Goal: Navigation & Orientation: Understand site structure

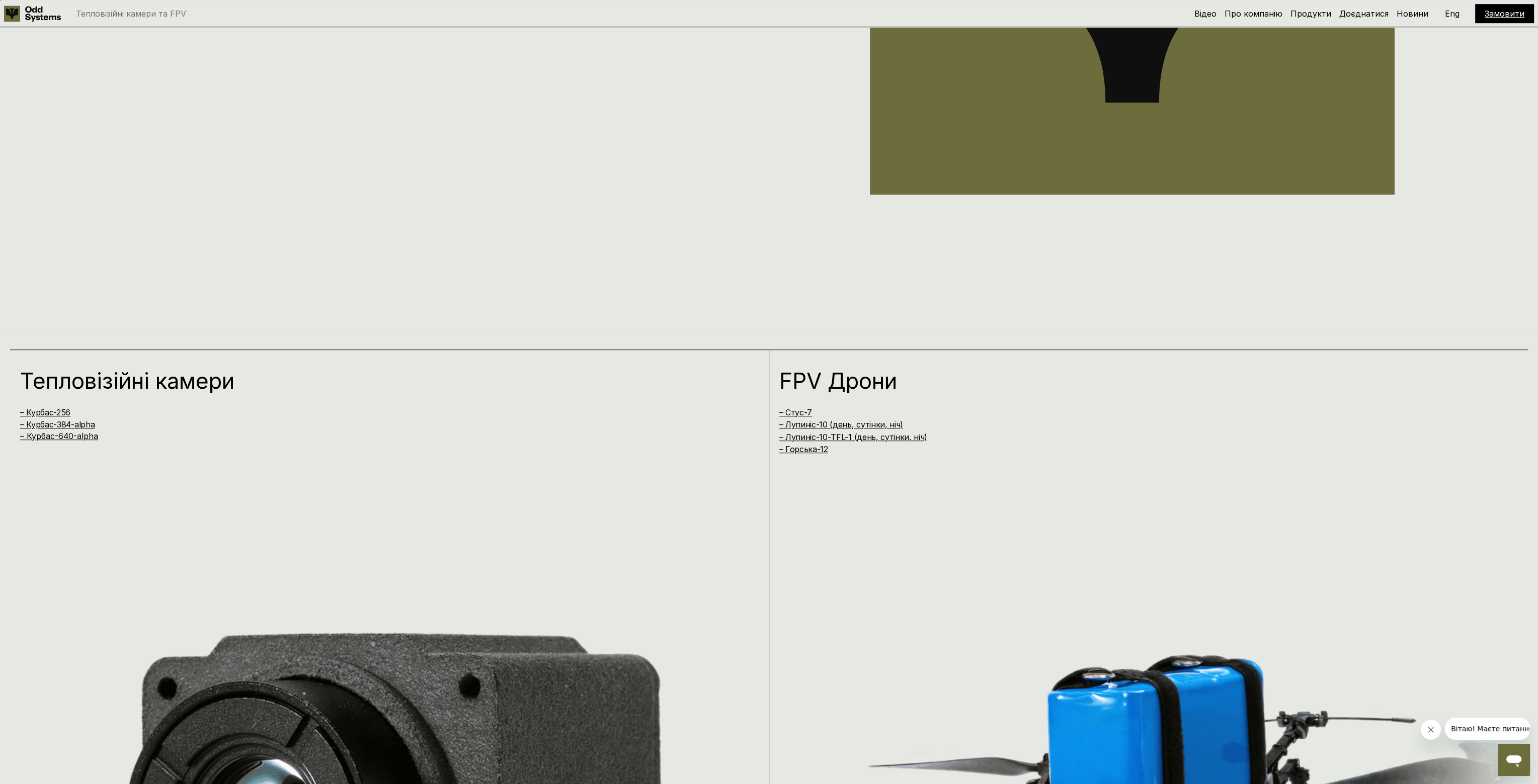
scroll to position [1308, 0]
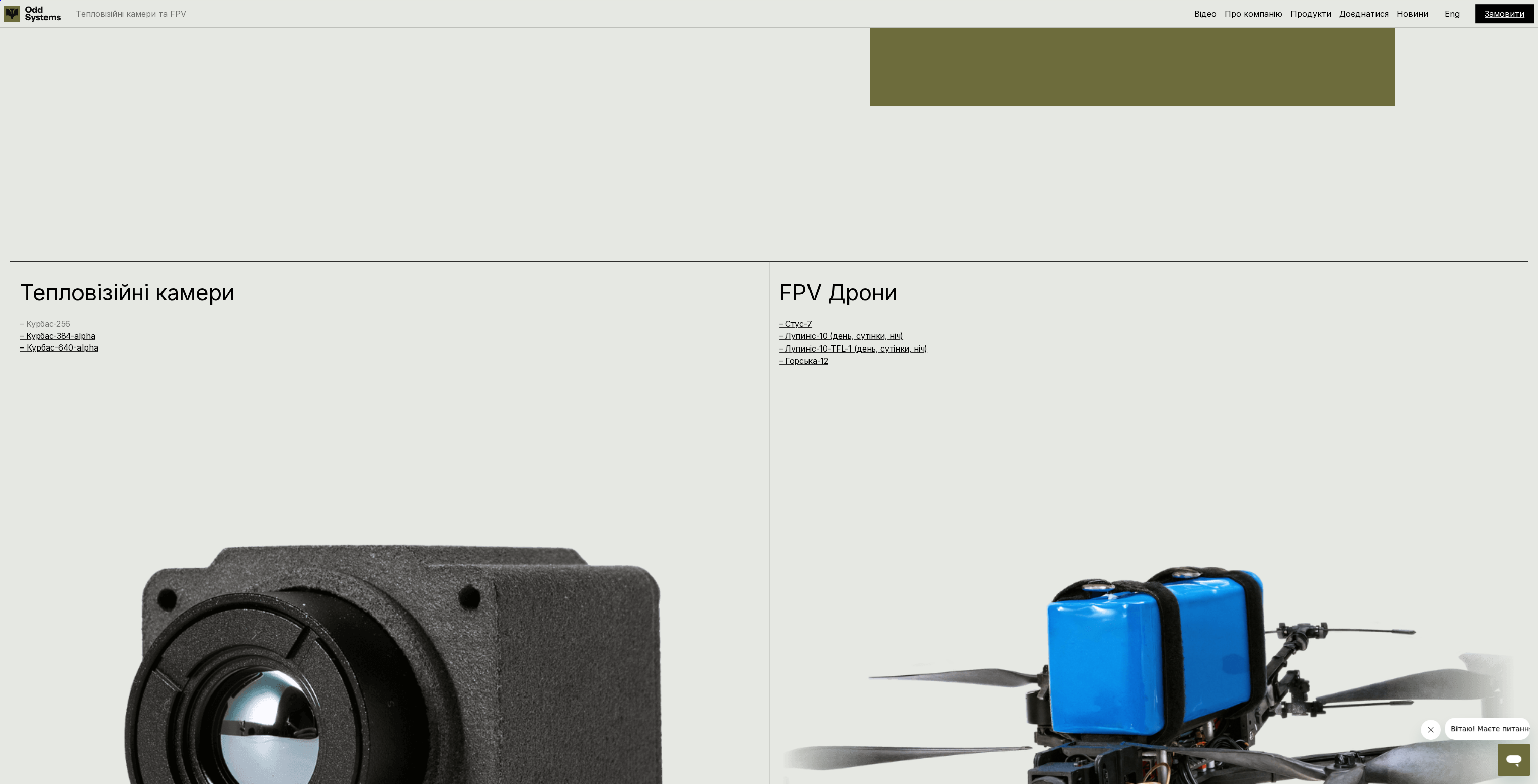
click at [56, 323] on link "– Курбас-256" at bounding box center [45, 324] width 50 height 10
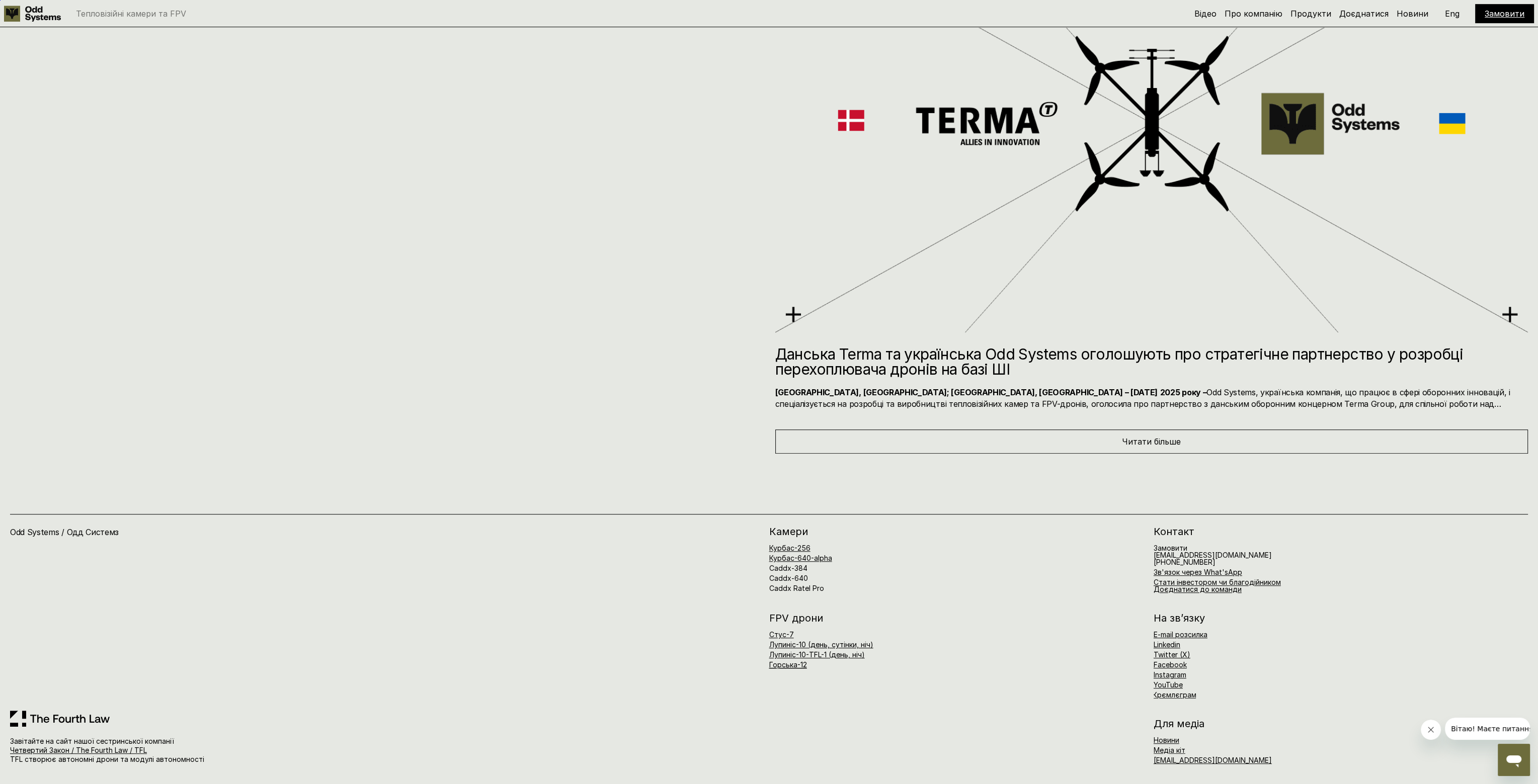
scroll to position [8830, 0]
drag, startPoint x: 2862, startPoint y: 1448, endPoint x: 1432, endPoint y: 728, distance: 1601.0
click at [1432, 728] on icon "Закрити повідомлення від компанії" at bounding box center [1430, 730] width 5 height 5
click at [795, 548] on link "Курбас-256" at bounding box center [790, 548] width 41 height 8
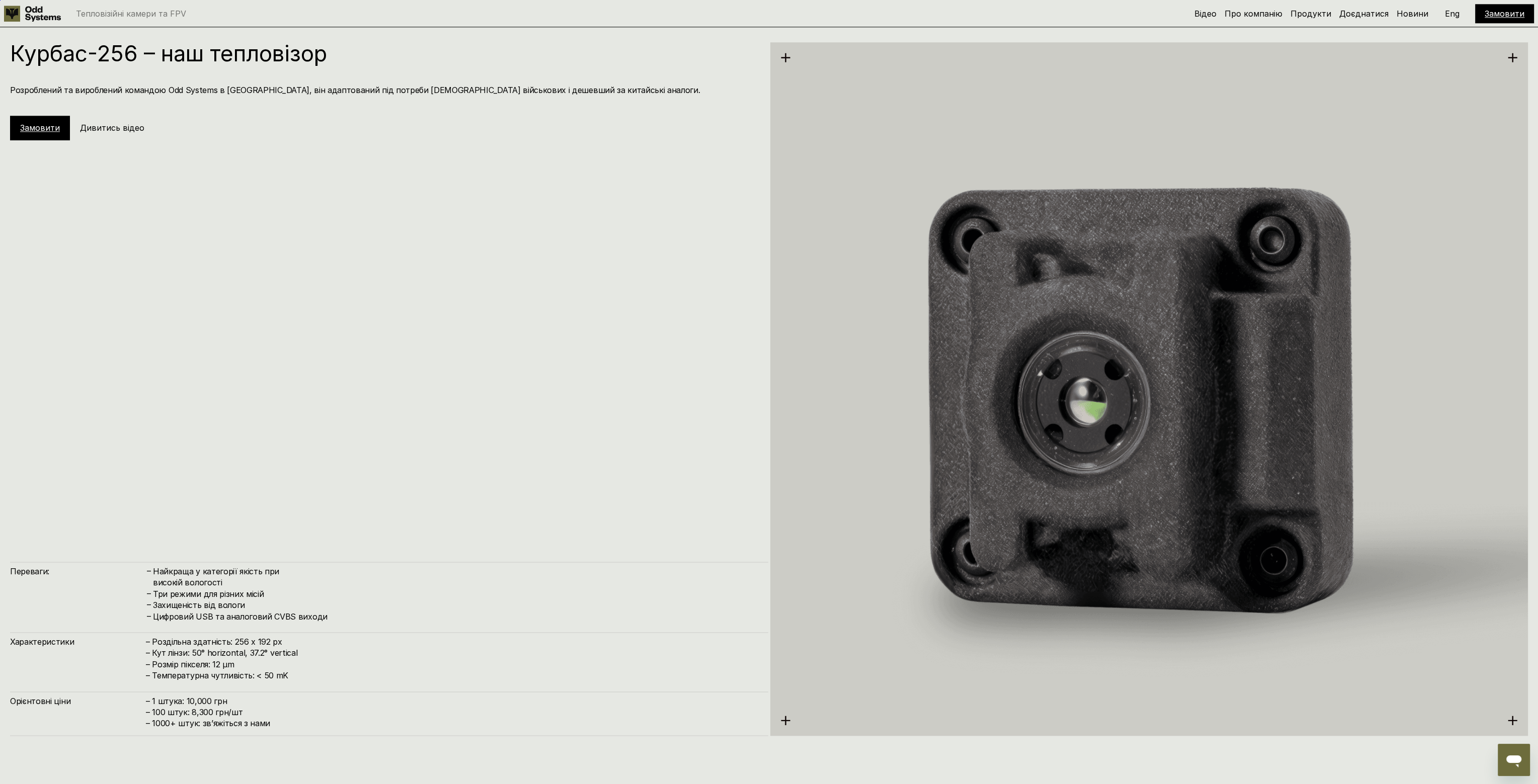
scroll to position [2333, 0]
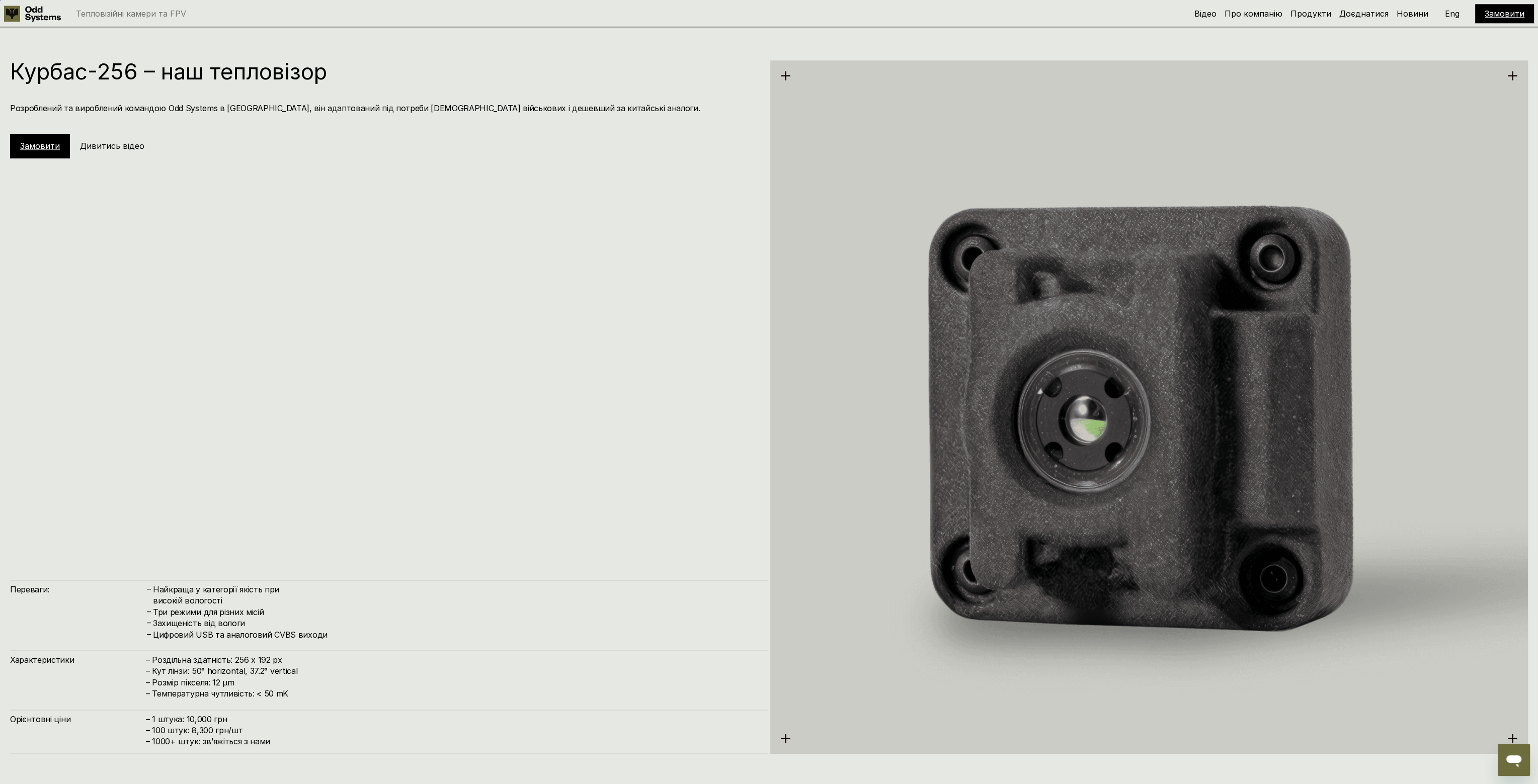
click at [783, 77] on icon at bounding box center [785, 75] width 10 height 10
click at [20, 142] on link "Замовити" at bounding box center [40, 146] width 40 height 10
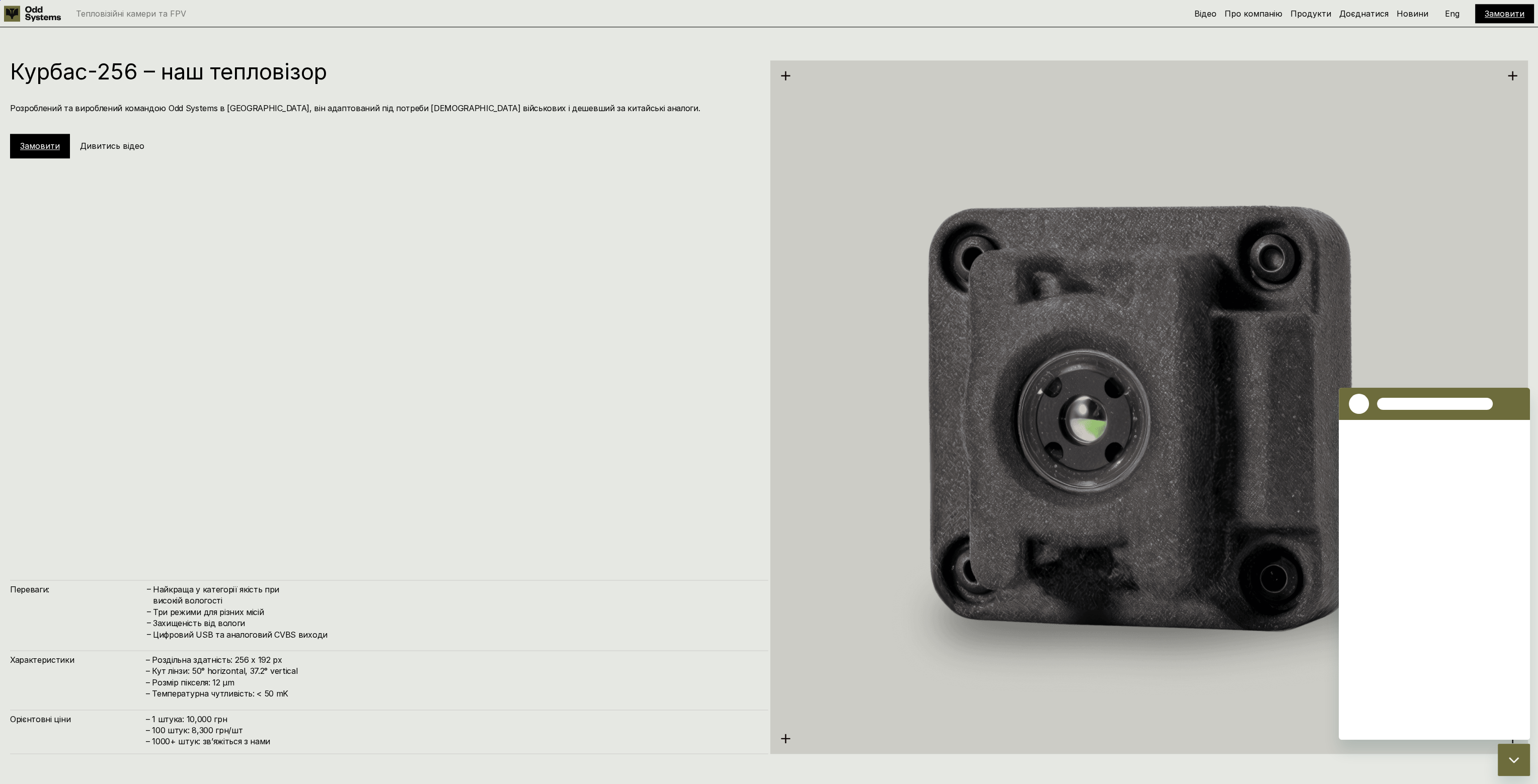
scroll to position [0, 0]
click at [1356, 407] on icon "Повернутися до списку розмов" at bounding box center [1354, 404] width 12 height 12
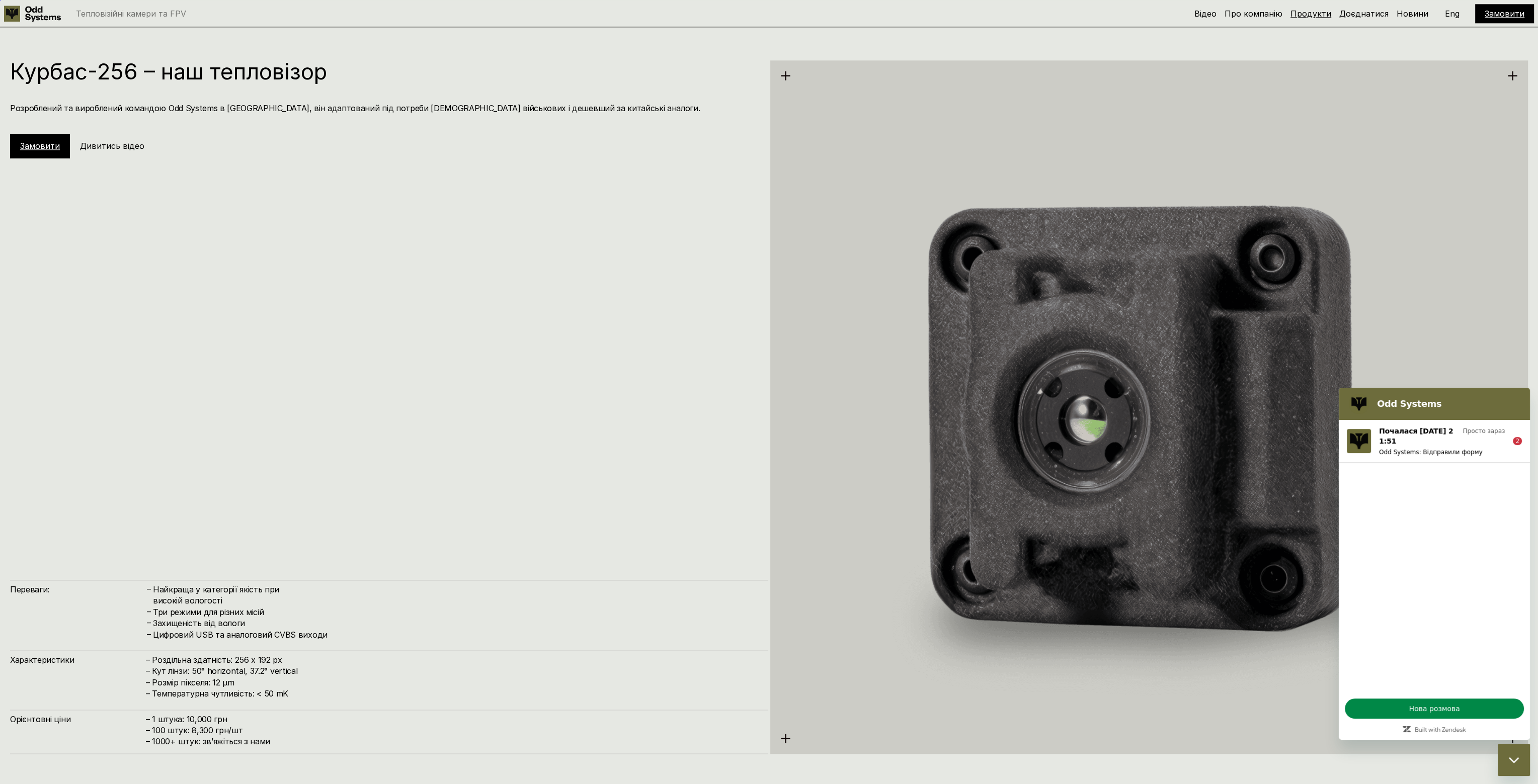
click at [1305, 13] on link "Продукти" at bounding box center [1311, 14] width 41 height 10
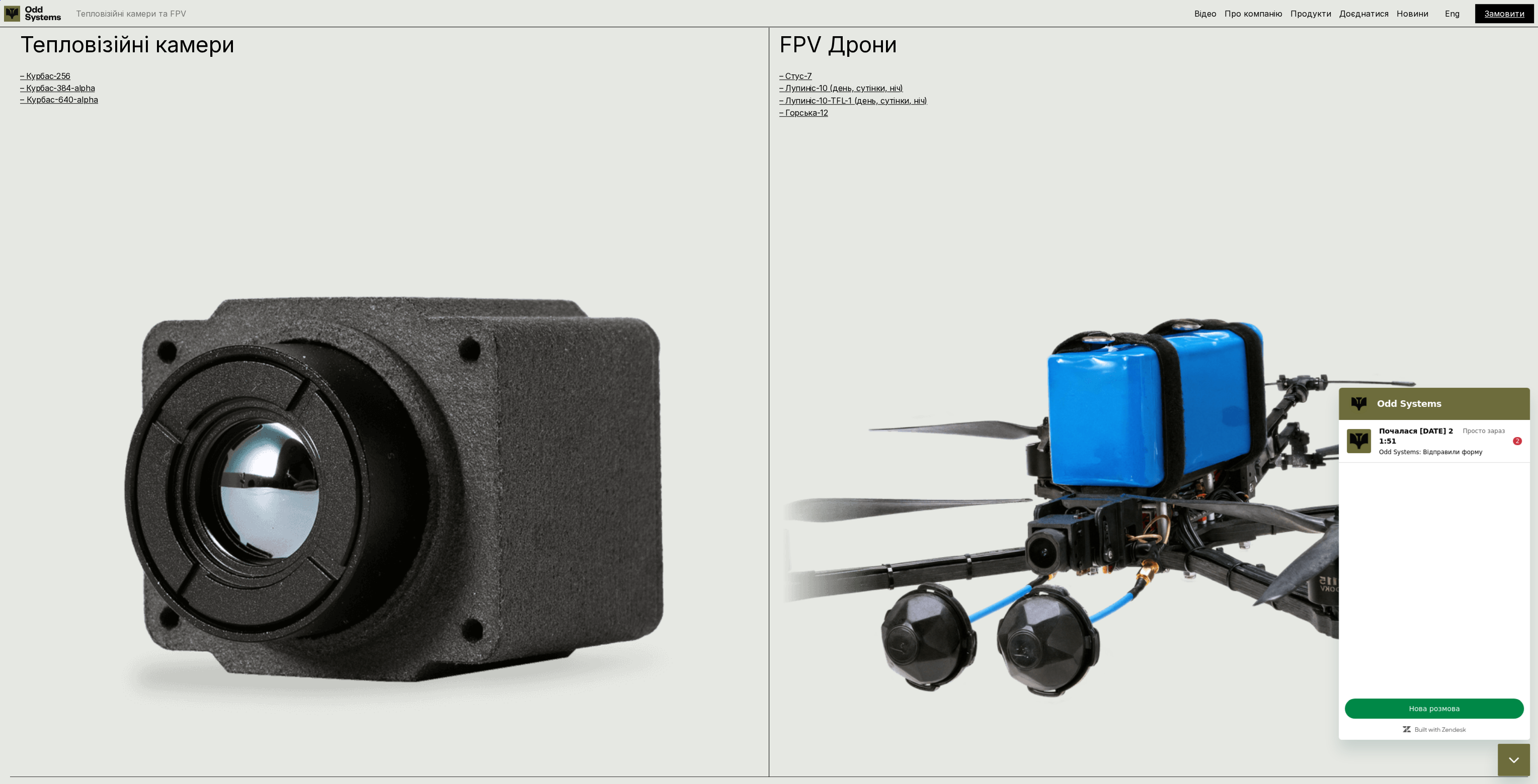
scroll to position [1549, 0]
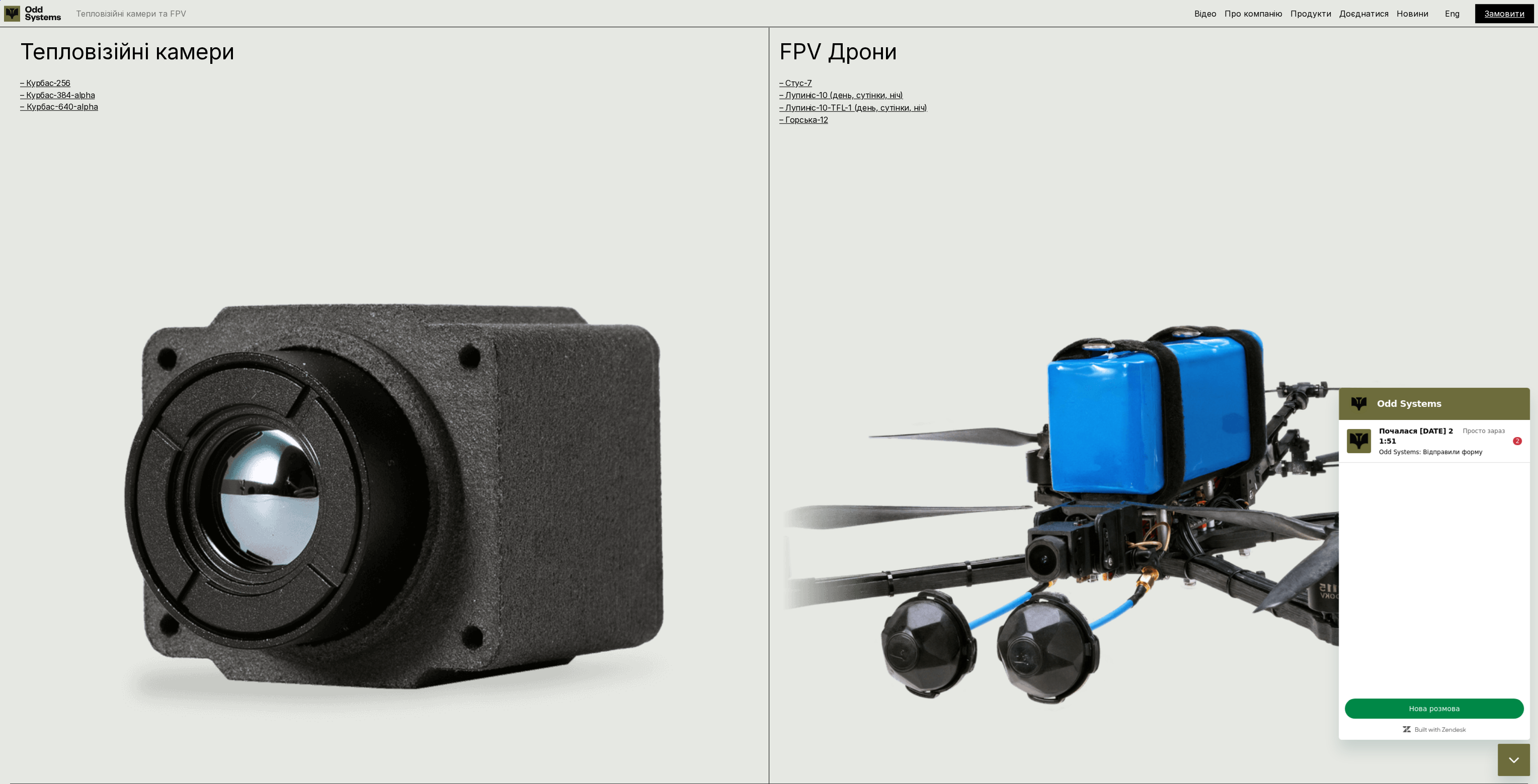
click at [1510, 763] on div "Закрити вікно обміну повідомленнями" at bounding box center [1514, 760] width 30 height 30
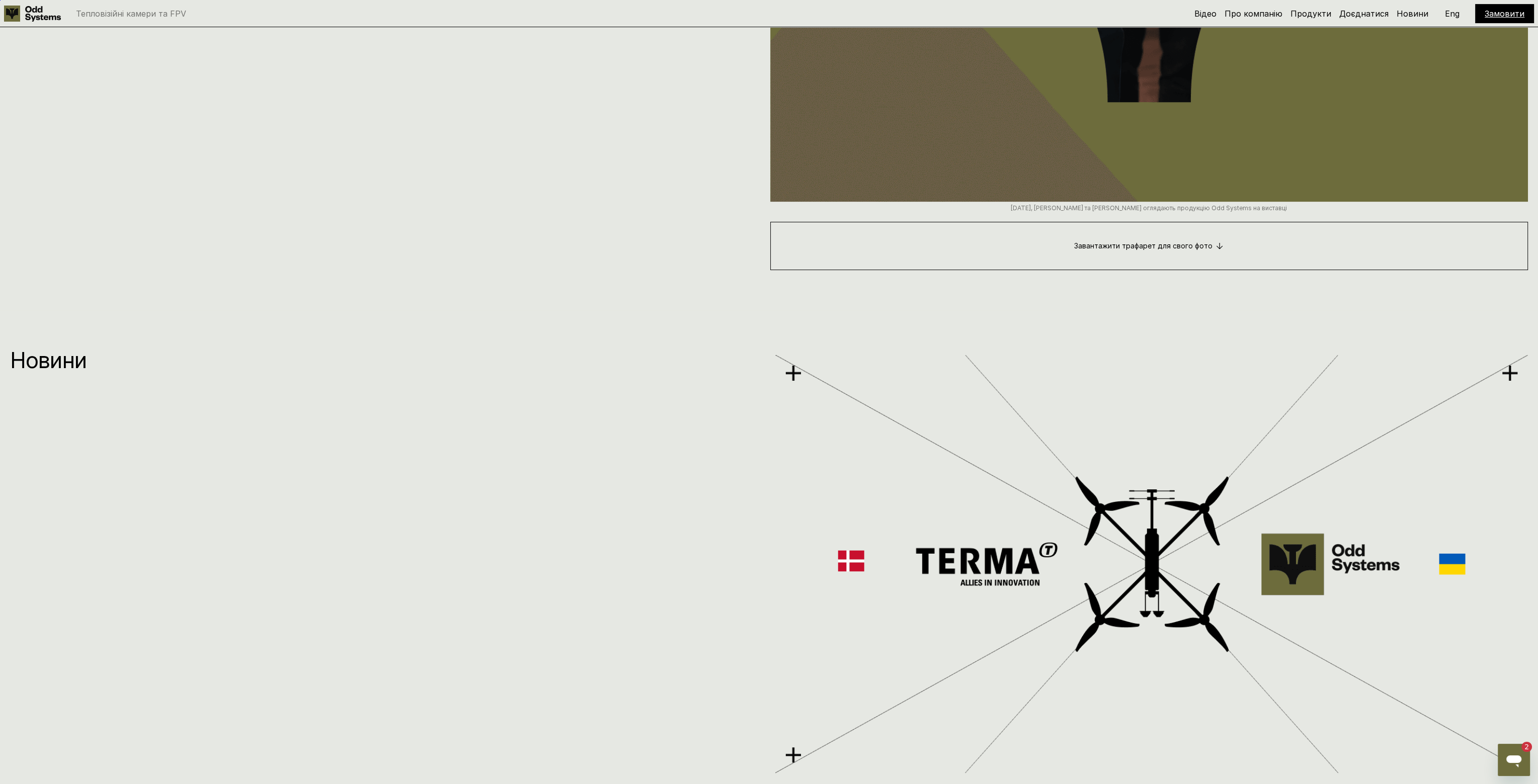
scroll to position [8830, 0]
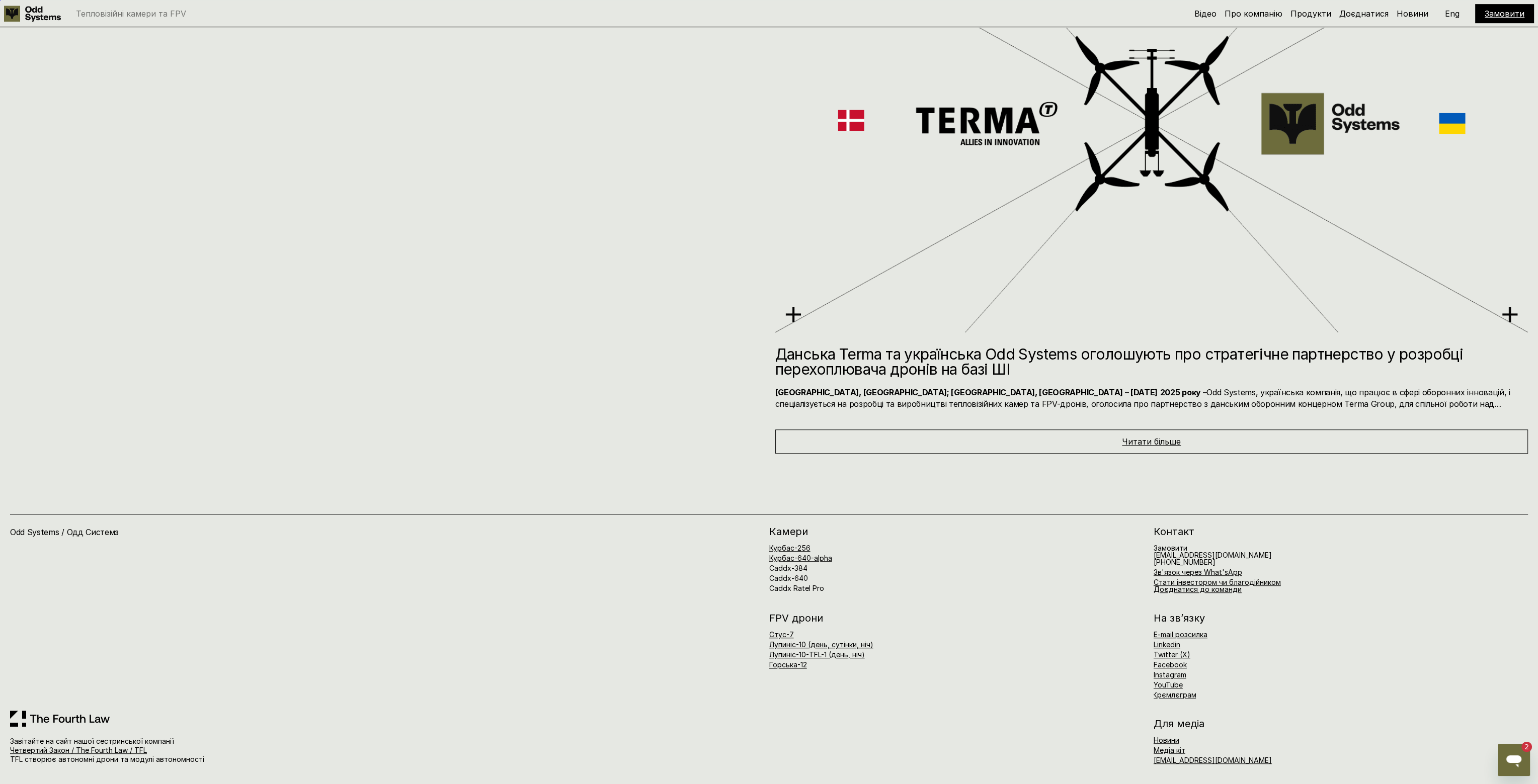
click at [1153, 441] on span "Читати більше" at bounding box center [1151, 442] width 59 height 10
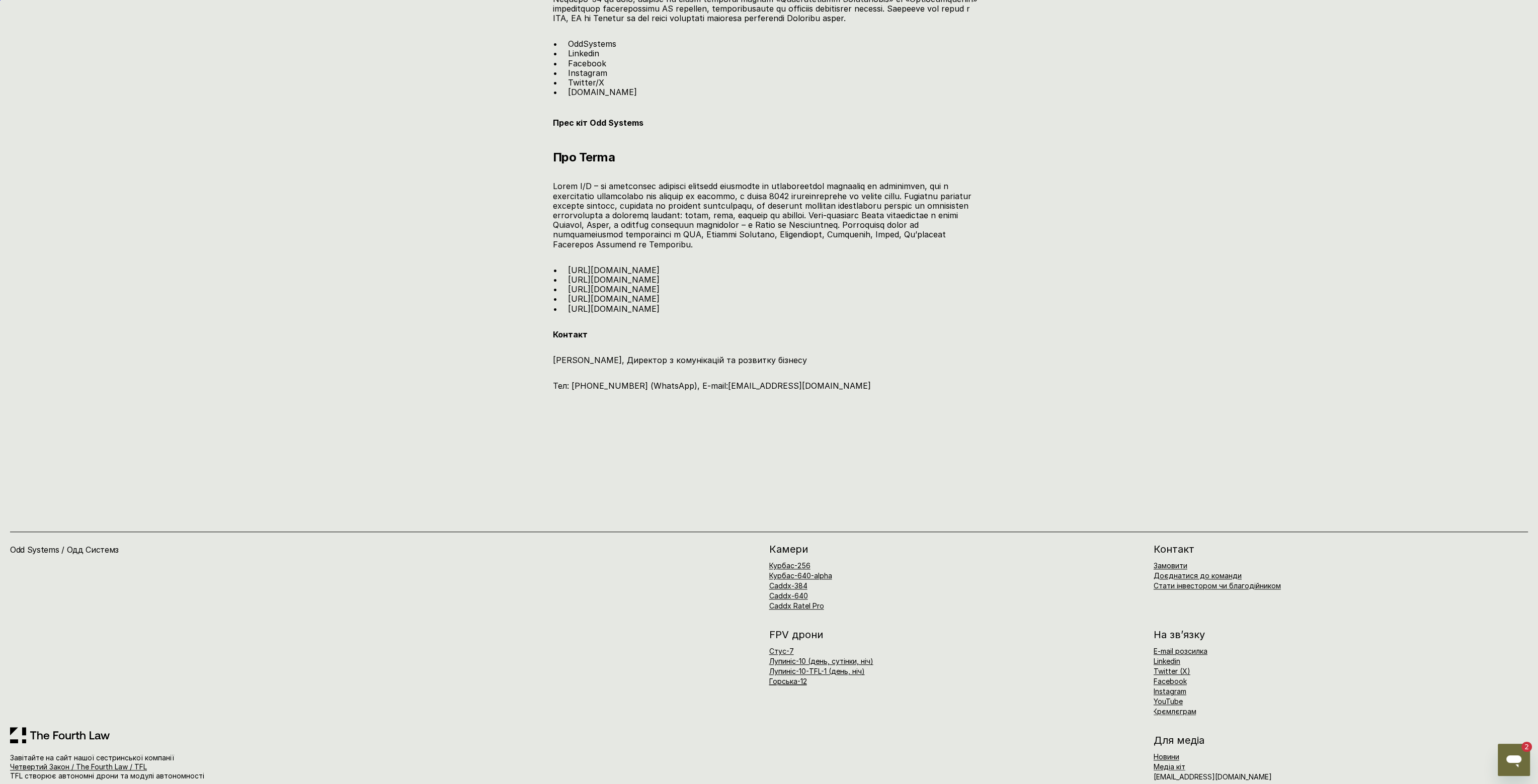
scroll to position [1802, 0]
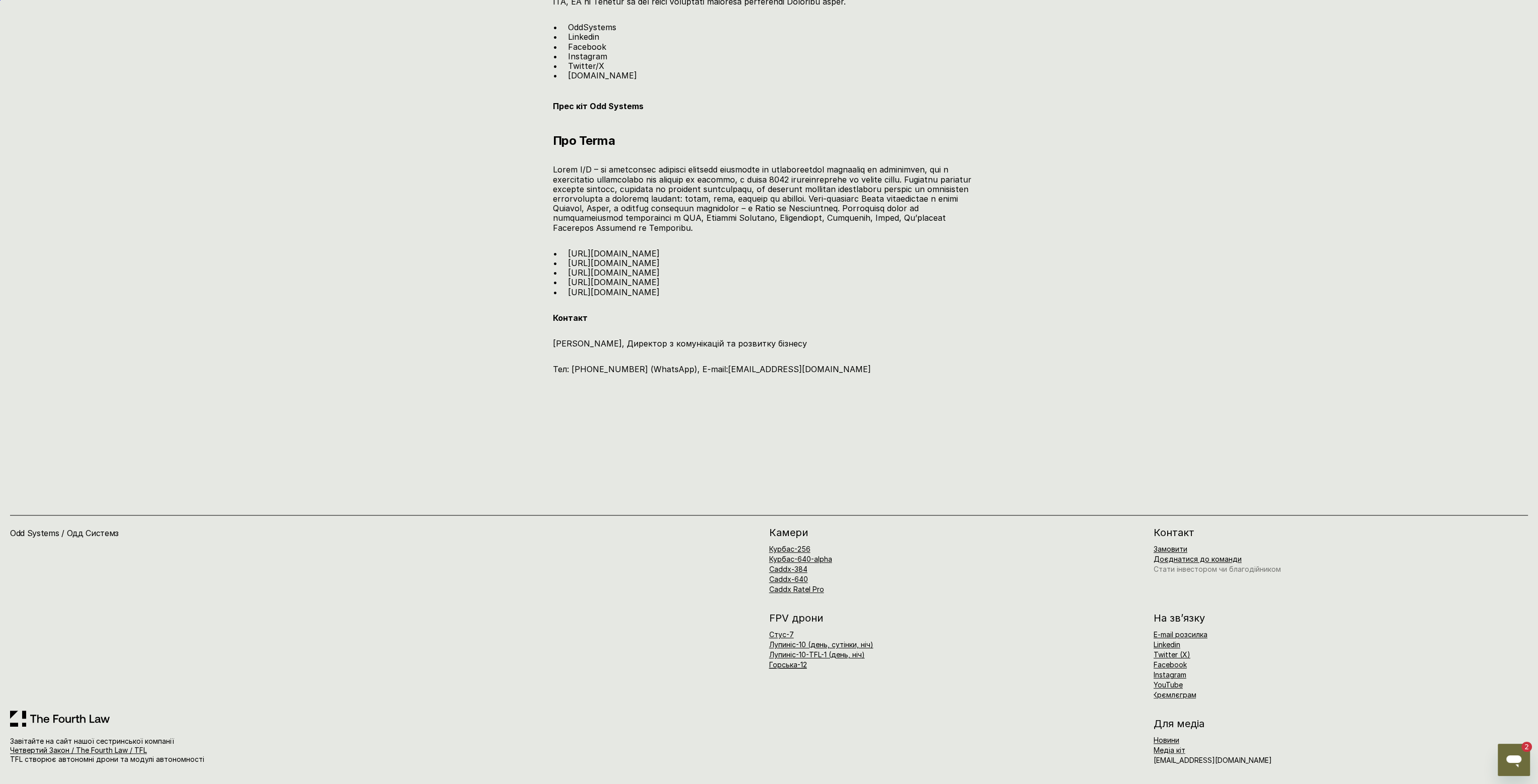
click at [1171, 572] on link "Стати інвестором чи благодійником" at bounding box center [1217, 569] width 128 height 8
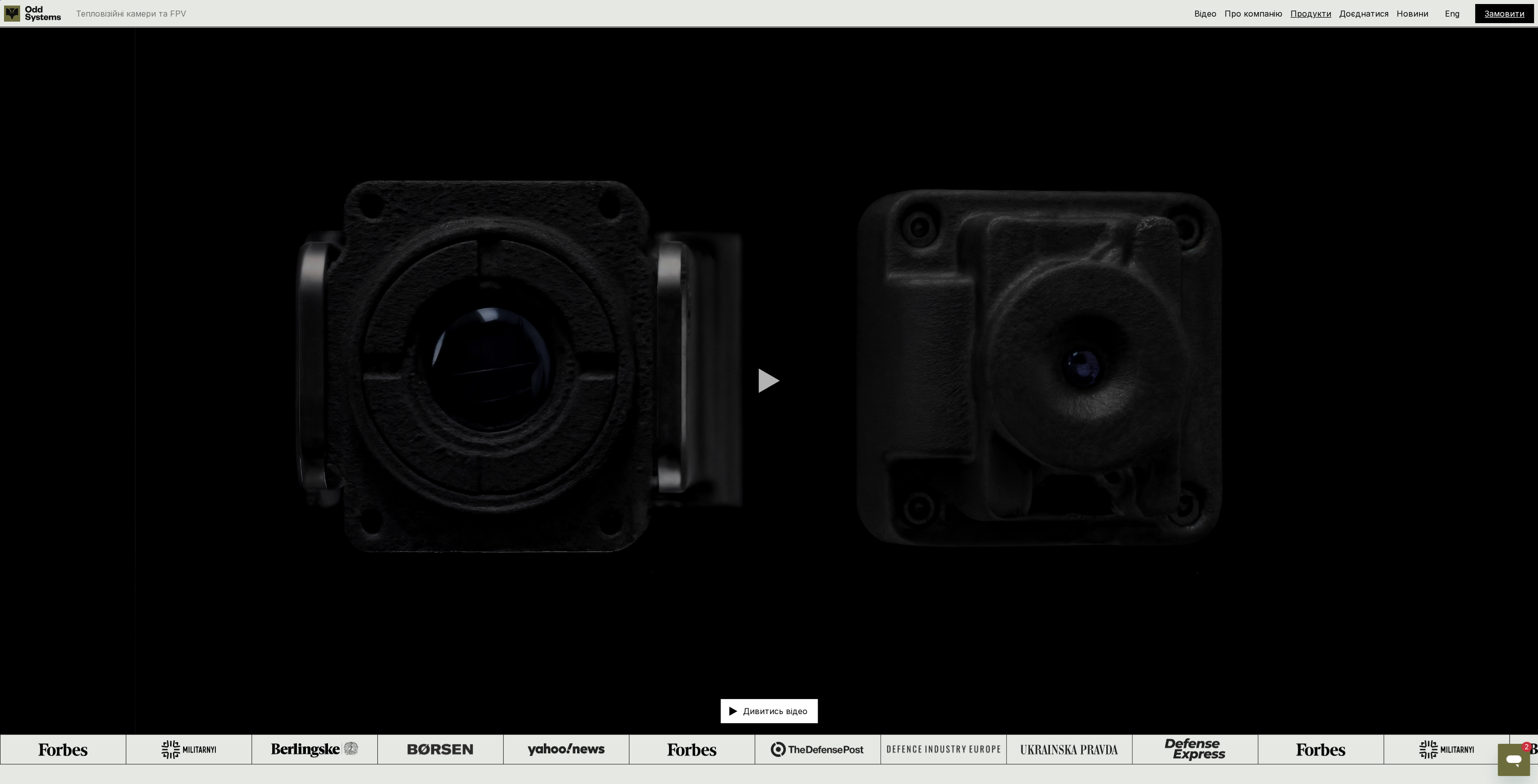
click at [1303, 17] on link "Продукти" at bounding box center [1311, 14] width 41 height 10
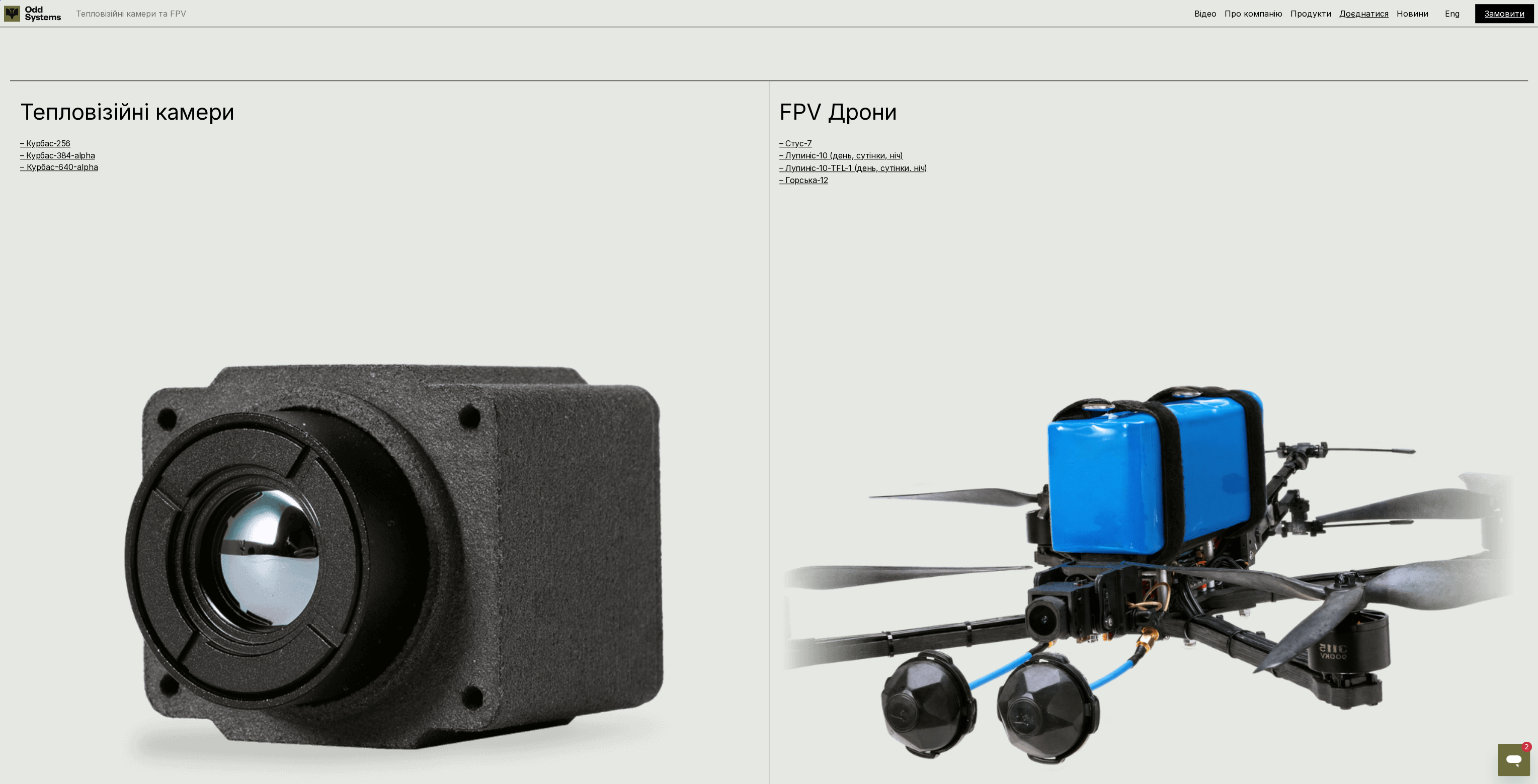
click at [1355, 14] on link "Доєднатися" at bounding box center [1363, 14] width 50 height 10
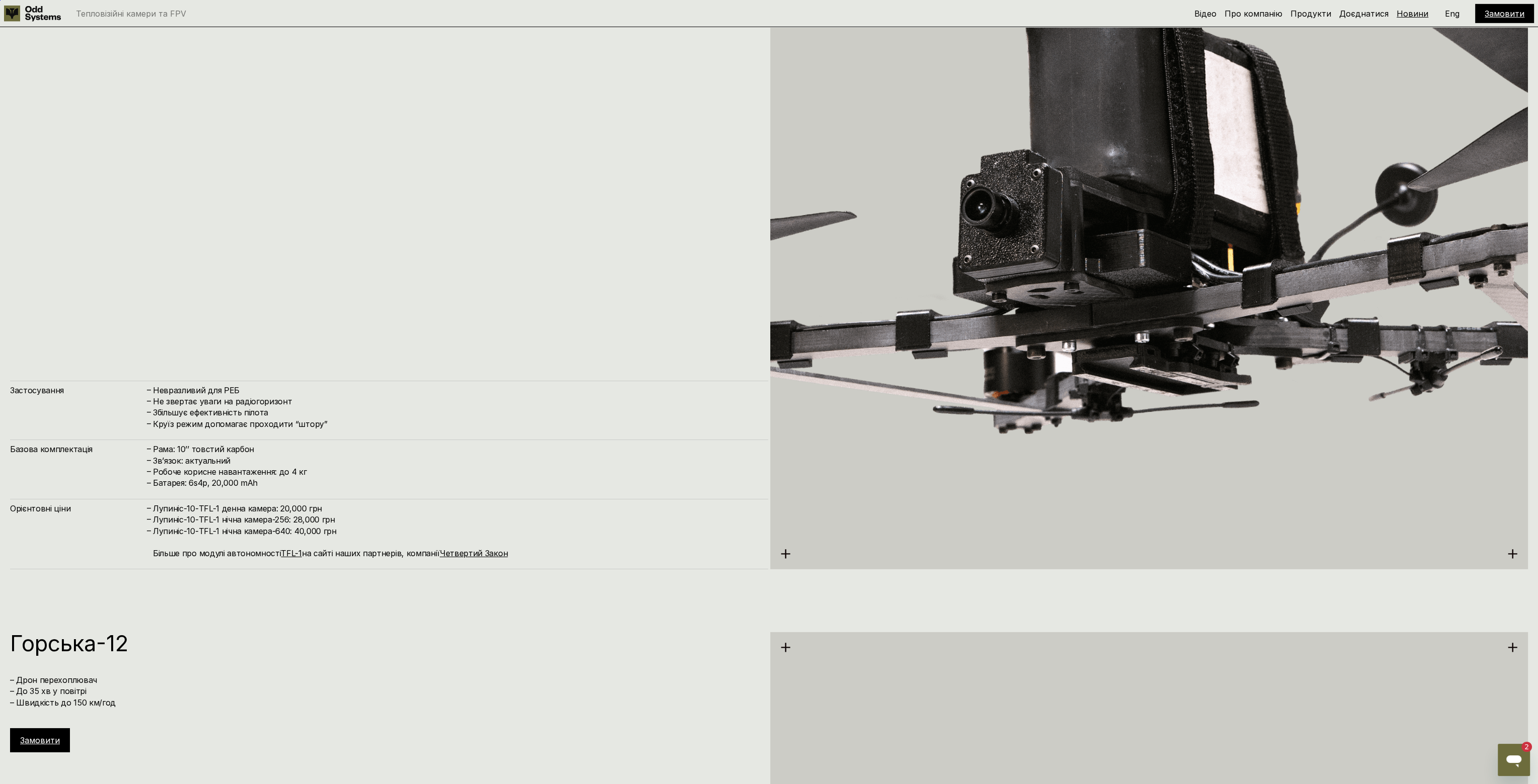
click at [1412, 12] on link "Новини" at bounding box center [1412, 14] width 32 height 10
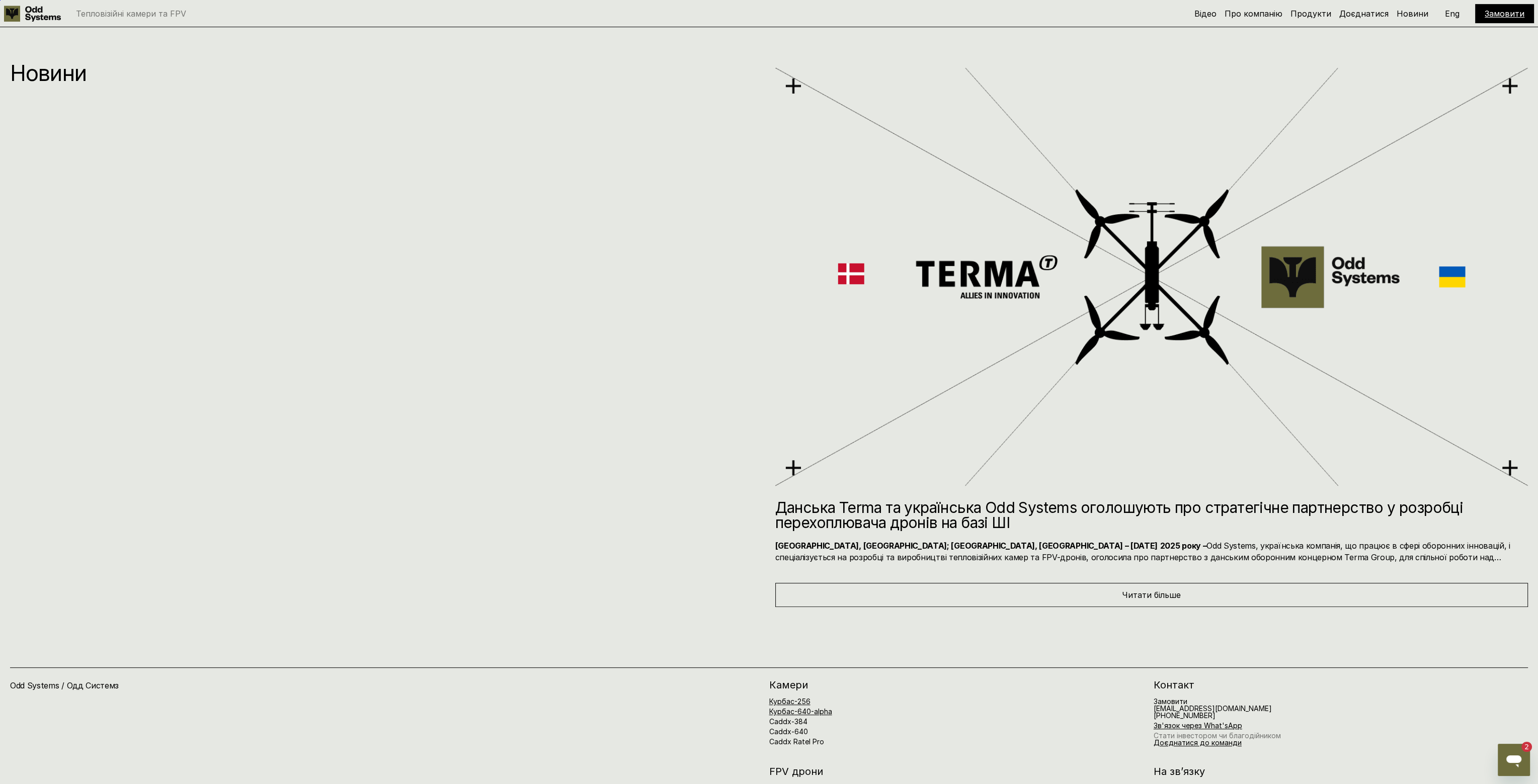
scroll to position [8700, 0]
